Goal: Task Accomplishment & Management: Manage account settings

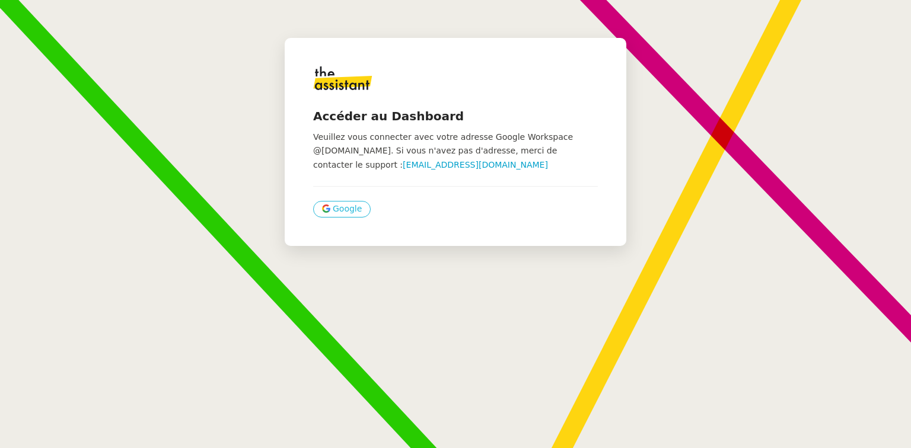
click at [344, 208] on span "Google" at bounding box center [347, 209] width 29 height 14
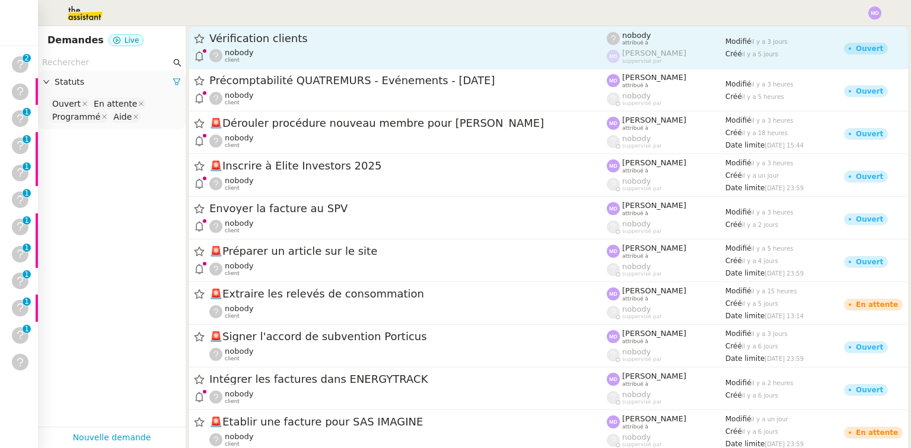
drag, startPoint x: 0, startPoint y: 0, endPoint x: 352, endPoint y: 62, distance: 357.0
click at [353, 62] on div "nobody client" at bounding box center [407, 55] width 397 height 15
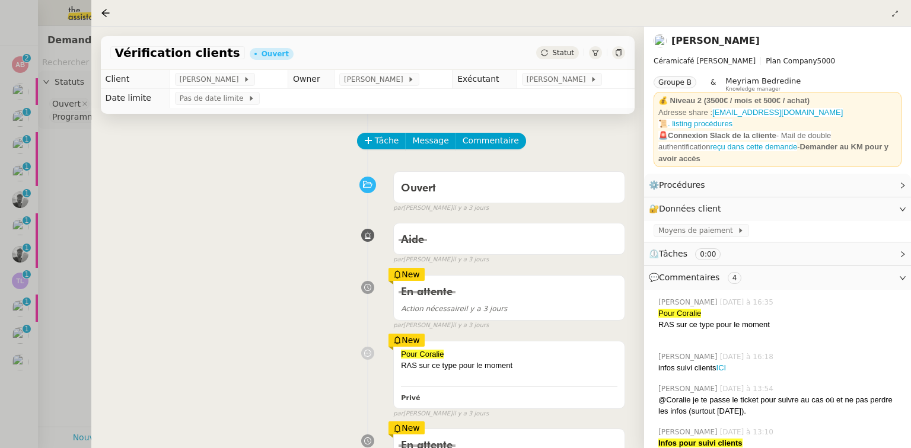
click at [62, 107] on div at bounding box center [455, 224] width 911 height 448
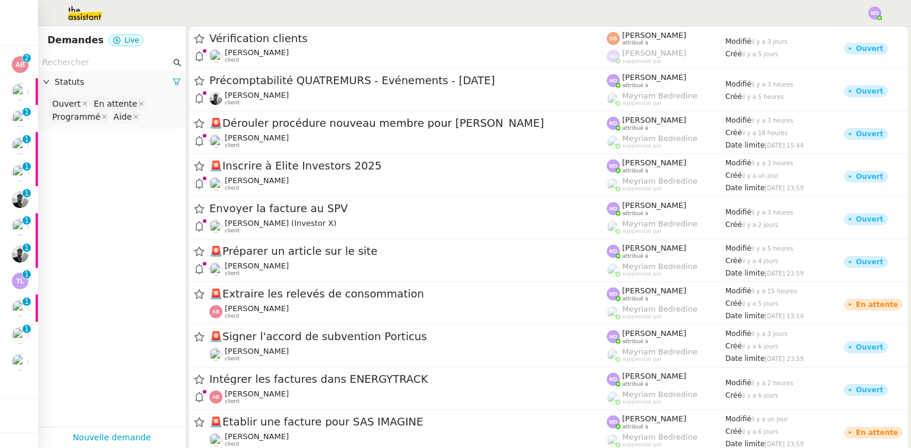
click at [50, 359] on app-tickets-filter "Statuts Ouvert En attente Programmé Aide" at bounding box center [112, 241] width 148 height 372
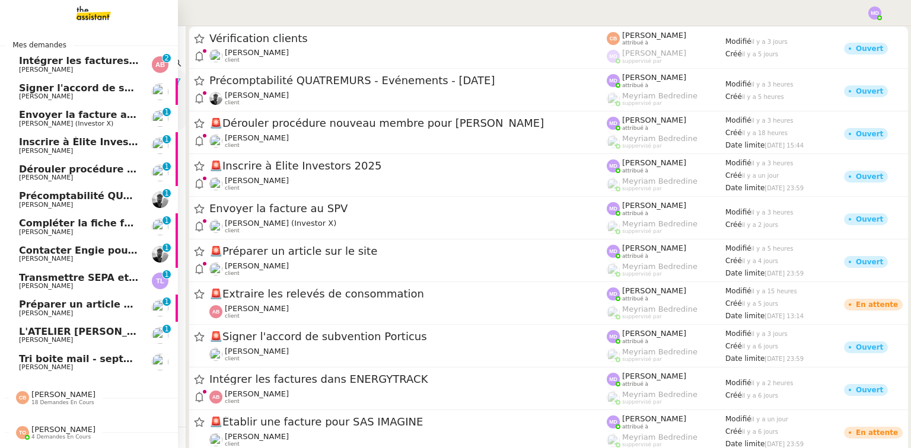
click at [24, 361] on span "Tri boite mail - septembre 2025" at bounding box center [103, 358] width 168 height 11
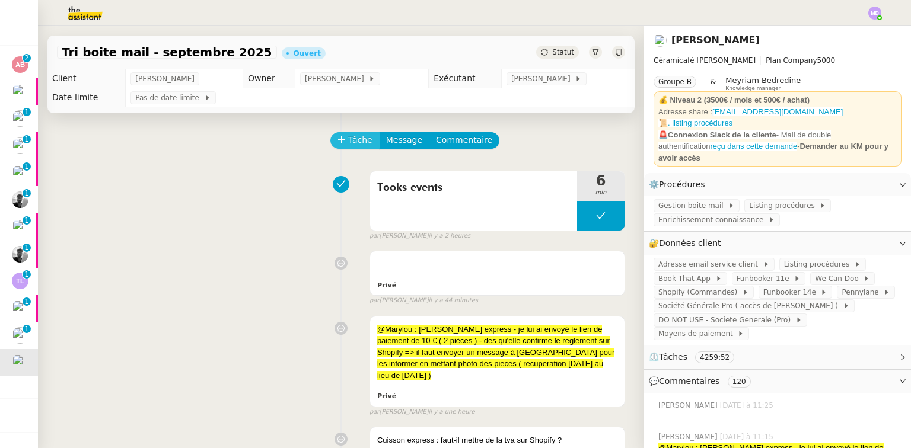
click at [361, 137] on span "Tâche" at bounding box center [360, 140] width 24 height 14
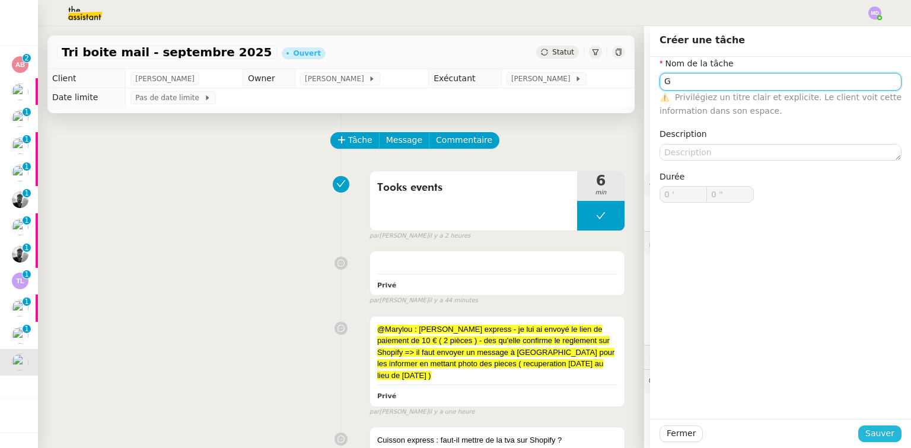
type input "G"
drag, startPoint x: 887, startPoint y: 435, endPoint x: 633, endPoint y: 275, distance: 300.4
click at [886, 435] on span "Sauver" at bounding box center [879, 434] width 29 height 14
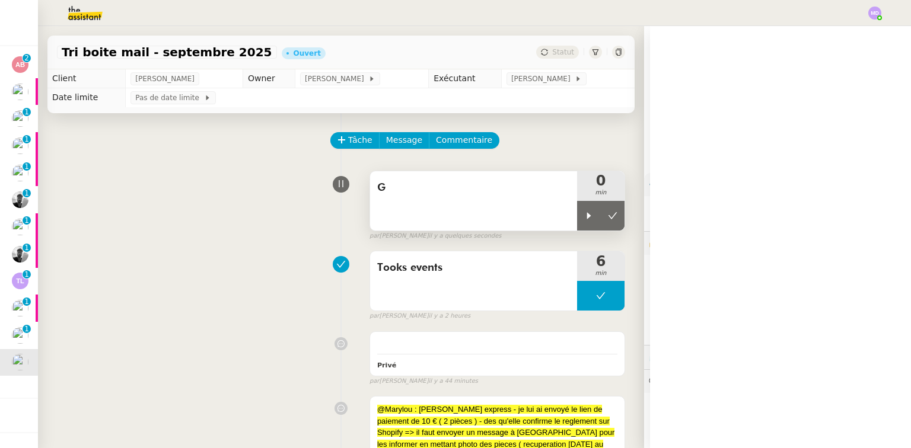
drag, startPoint x: 580, startPoint y: 218, endPoint x: 562, endPoint y: 211, distance: 19.7
click at [577, 216] on div at bounding box center [589, 216] width 24 height 30
click at [562, 211] on div "G" at bounding box center [473, 200] width 207 height 59
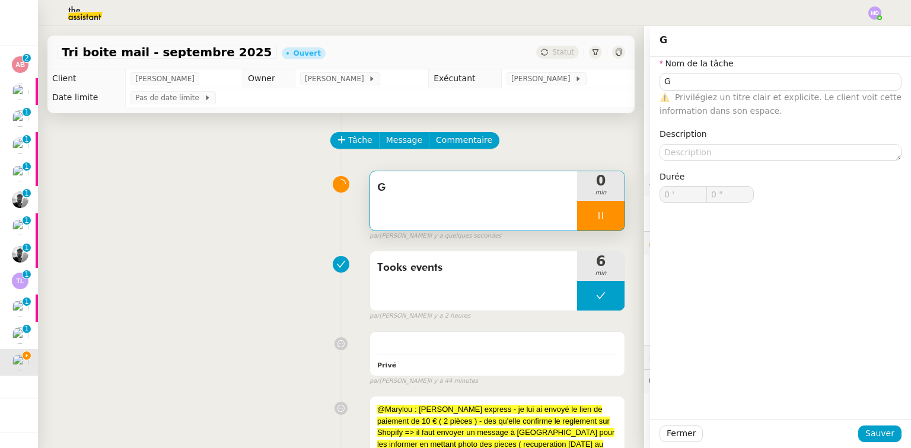
click at [737, 70] on nz-form-item "Nom de la tâche G ⚠️ Privilégiez un titre clair et explicite. Le client voit ce…" at bounding box center [780, 87] width 242 height 61
click at [734, 72] on nz-form-item "Nom de la tâche G ⚠️ Privilégiez un titre clair et explicite. Le client voit ce…" at bounding box center [780, 87] width 242 height 61
click at [728, 76] on input "G" at bounding box center [780, 81] width 242 height 17
type input "Ge"
type input "1 ""
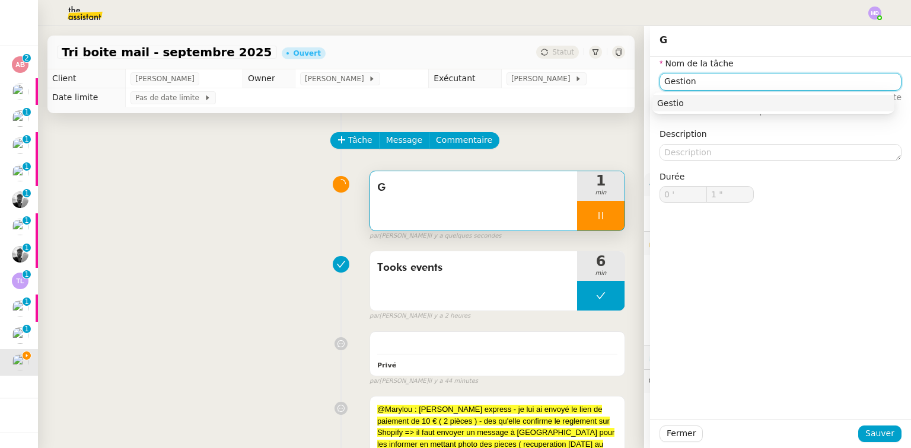
type input "Gestion"
type input "2 ""
type input "Gestion boi"
type input "3 ""
type input "Gestion boite email"
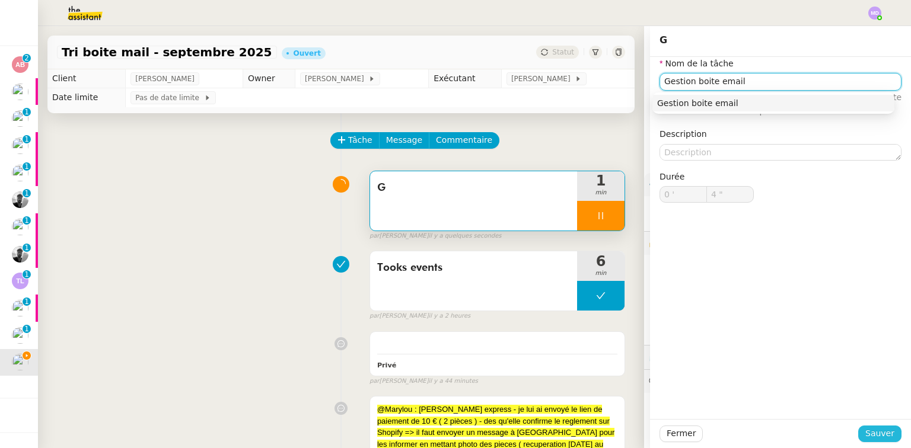
type input "5 ""
type input "Gestion boite email"
click at [879, 432] on span "Sauver" at bounding box center [879, 434] width 29 height 14
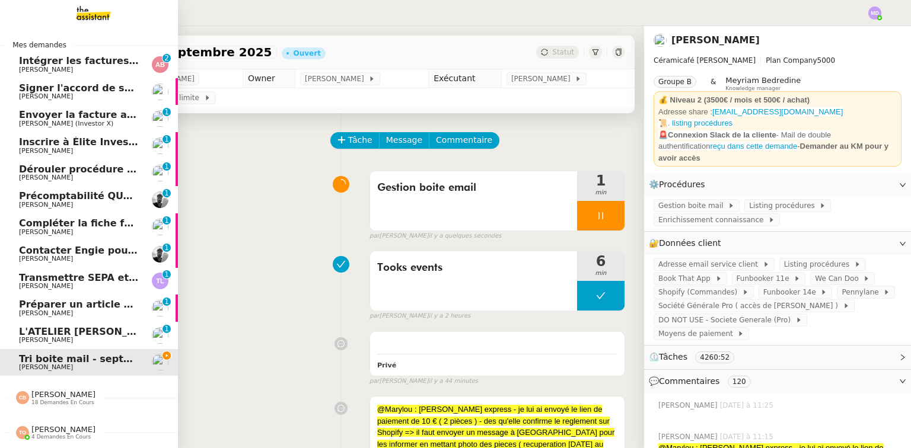
click at [94, 303] on span "Préparer un article sur le site" at bounding box center [98, 304] width 158 height 11
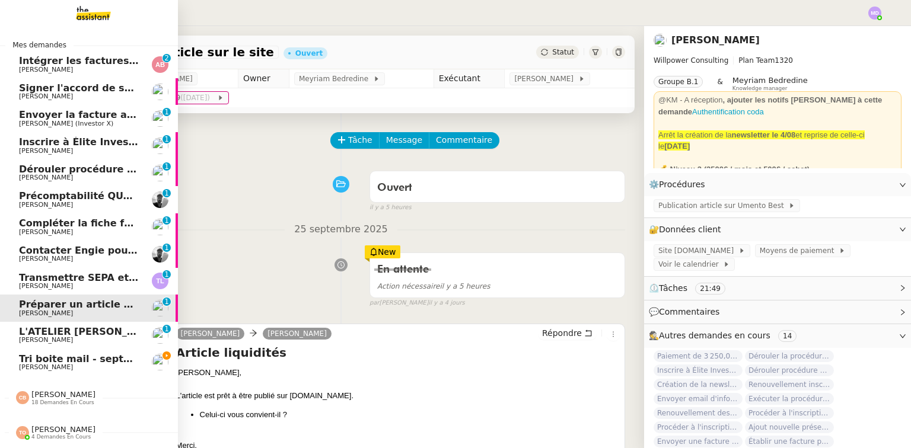
click at [71, 333] on span "L'ATELIER [PERSON_NAME] : Tenue comptable - Documents et justificatifs à fournir" at bounding box center [240, 331] width 443 height 11
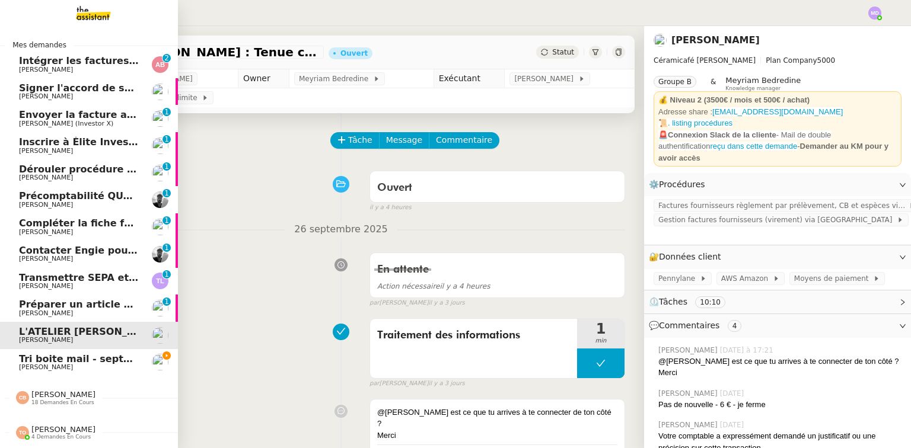
click at [75, 70] on span "[PERSON_NAME]" at bounding box center [79, 69] width 120 height 7
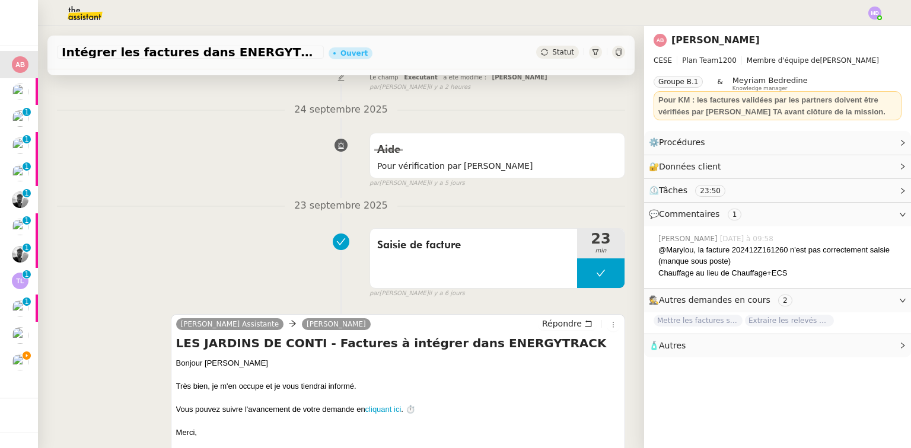
scroll to position [380, 0]
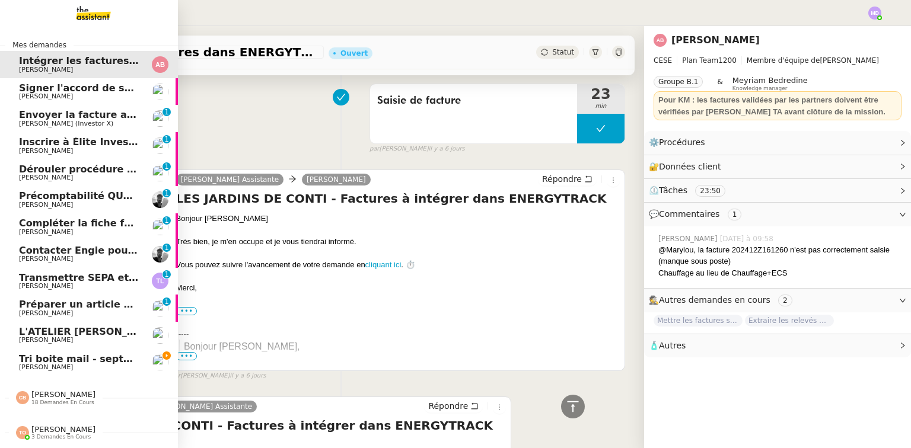
click at [69, 86] on span "Signer l'accord de subvention Porticus" at bounding box center [122, 87] width 206 height 11
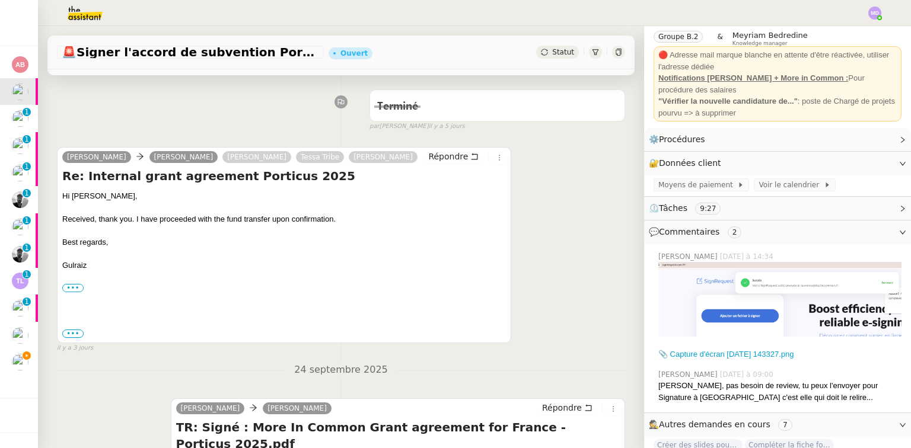
scroll to position [125, 0]
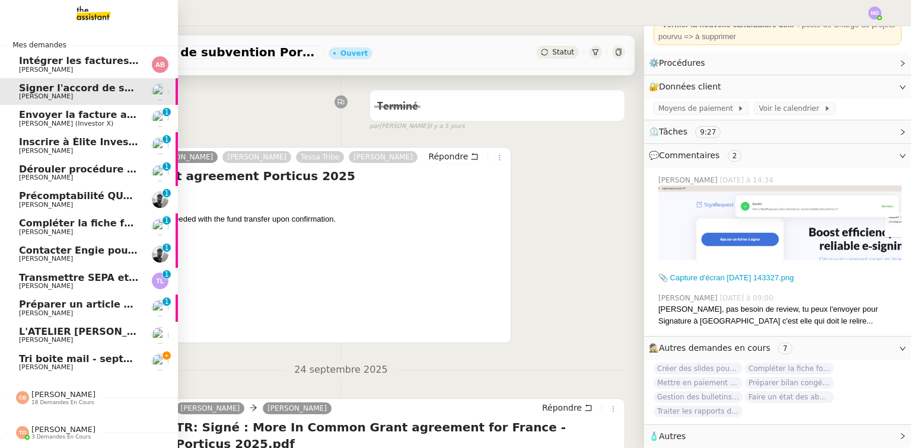
click at [34, 360] on span "Tri boite mail - septembre 2025" at bounding box center [103, 358] width 168 height 11
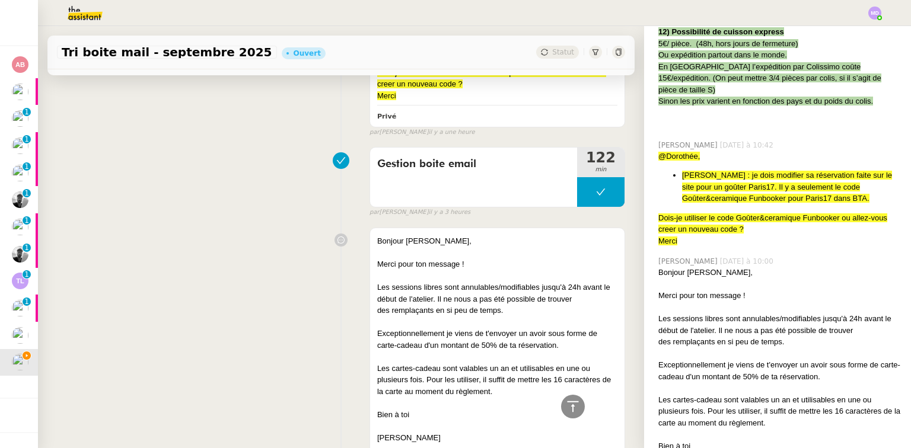
scroll to position [410, 0]
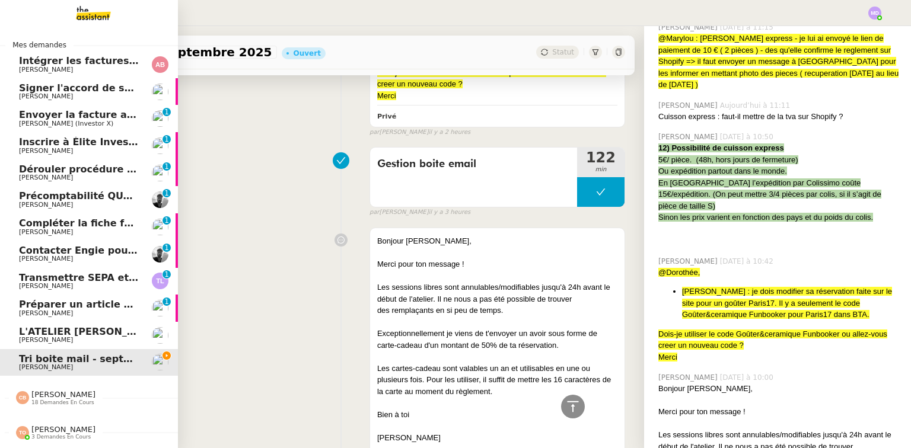
click at [52, 398] on span "[PERSON_NAME]" at bounding box center [63, 394] width 64 height 9
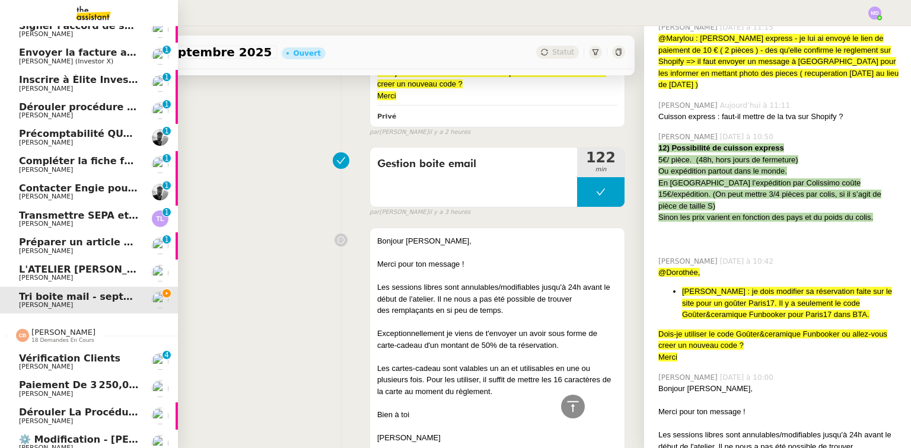
scroll to position [0, 0]
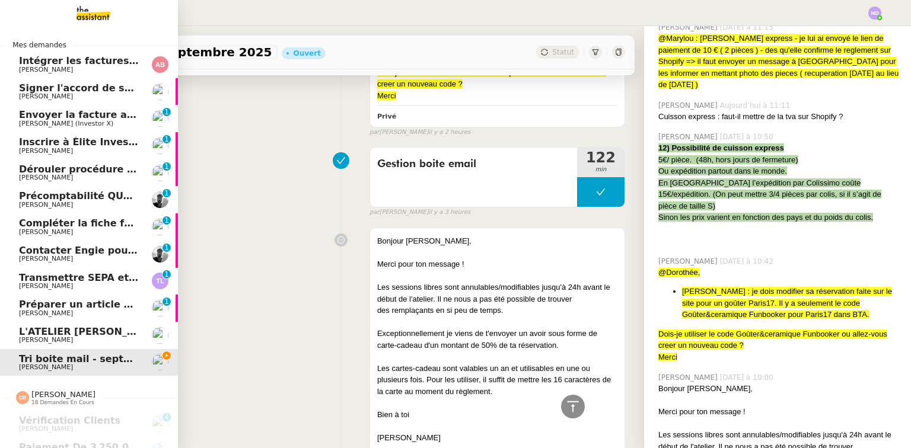
click at [103, 125] on span "[PERSON_NAME] (Investor X)" at bounding box center [79, 123] width 120 height 7
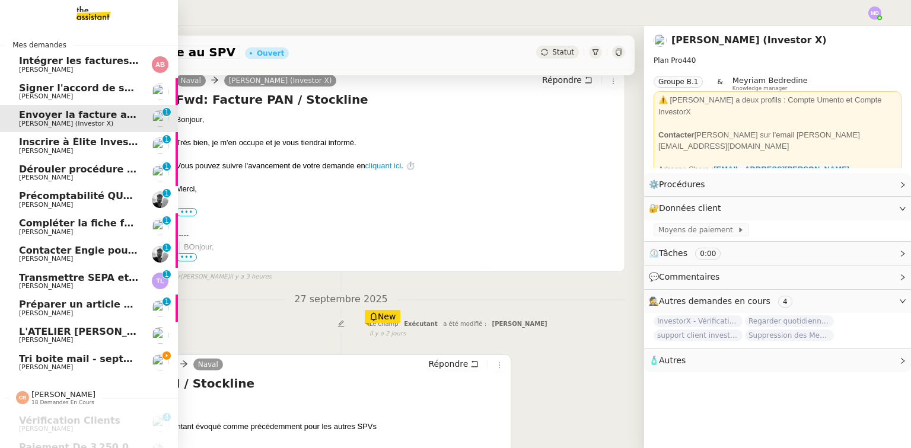
scroll to position [252, 0]
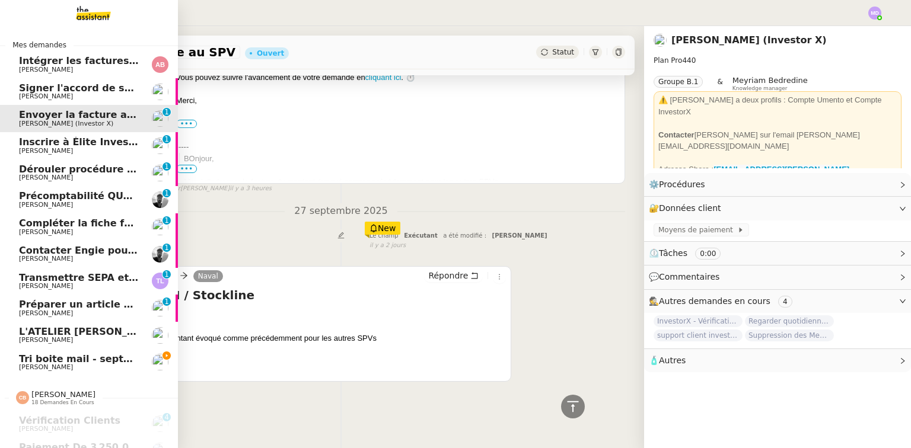
drag, startPoint x: 26, startPoint y: 360, endPoint x: 184, endPoint y: 392, distance: 161.5
click at [25, 360] on span "Tri boite mail - septembre 2025" at bounding box center [103, 358] width 168 height 11
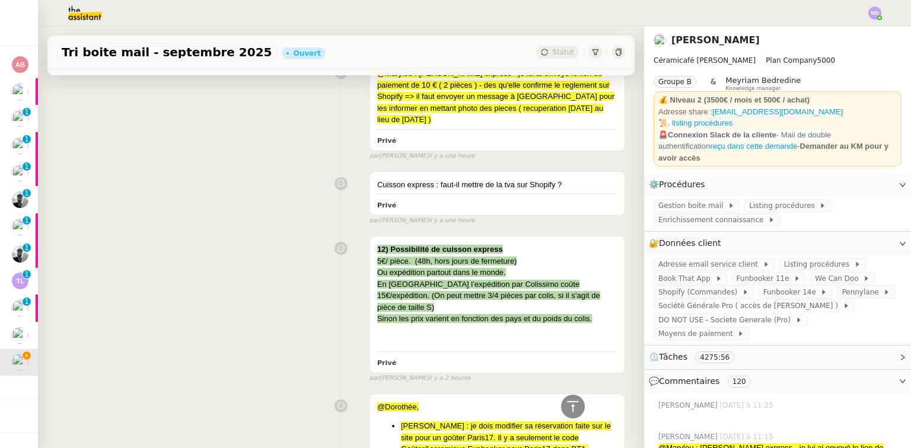
scroll to position [305, 0]
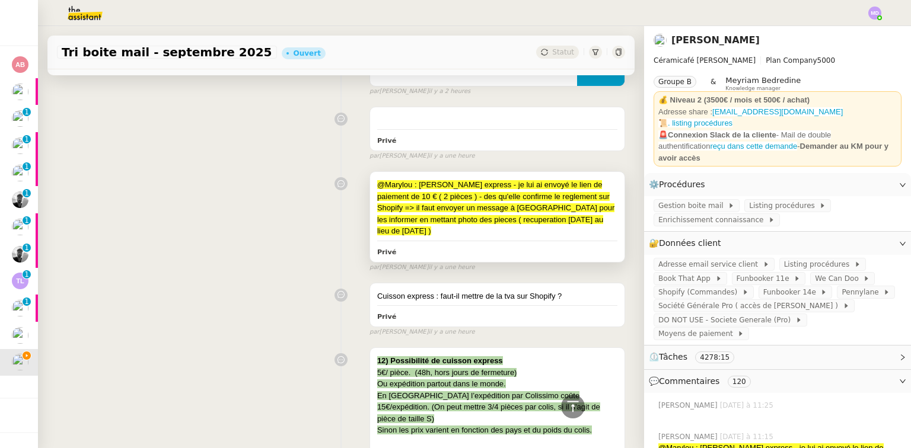
click at [478, 237] on div "@Marylou : [PERSON_NAME] express - je lui ai envoyé le lien de paiement de 10 €…" at bounding box center [497, 217] width 254 height 90
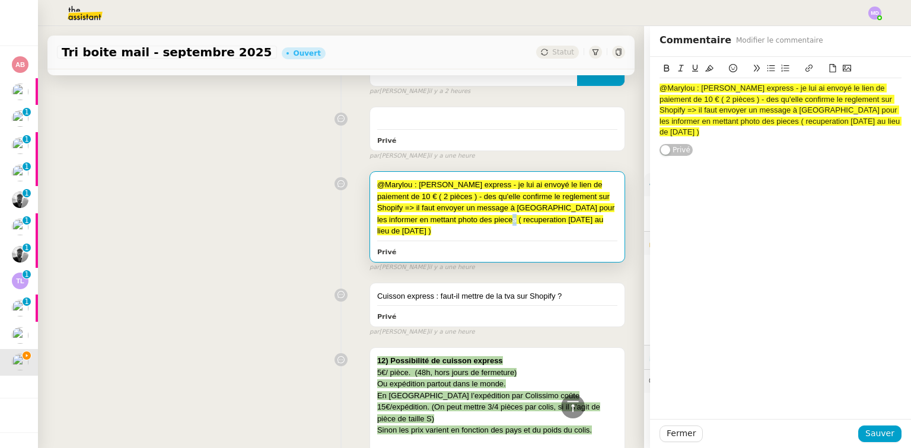
click at [496, 221] on span "@Marylou : [PERSON_NAME] express - je lui ai envoyé le lien de paiement de 10 €…" at bounding box center [496, 207] width 238 height 55
click at [693, 131] on div "@Marylou : [PERSON_NAME] express - je lui ai envoyé le lien de paiement de 10 €…" at bounding box center [780, 110] width 242 height 55
click at [729, 71] on icon at bounding box center [733, 68] width 8 height 8
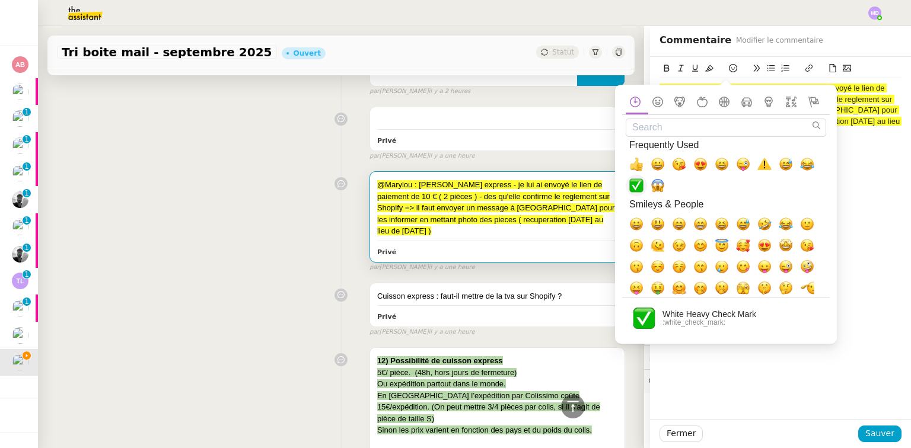
click at [626, 182] on span "✅, white_check_mark" at bounding box center [636, 185] width 21 height 21
click at [884, 435] on span "Sauver" at bounding box center [879, 434] width 29 height 14
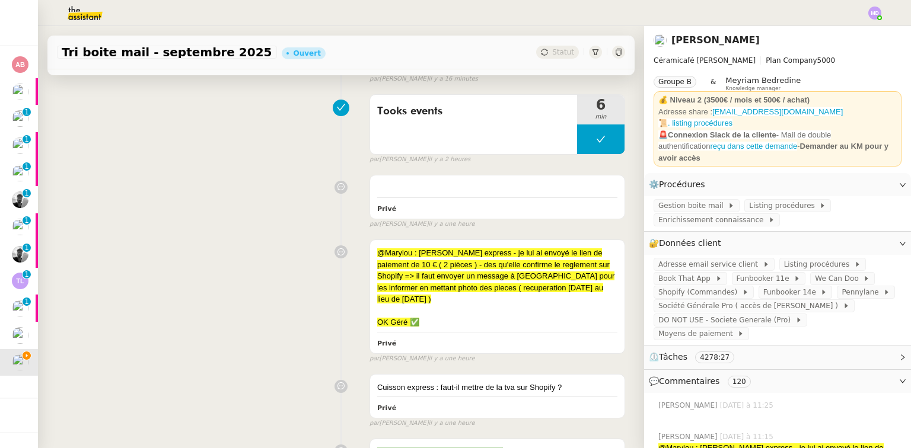
scroll to position [380, 0]
